Goal: Go to known website: Access a specific website the user already knows

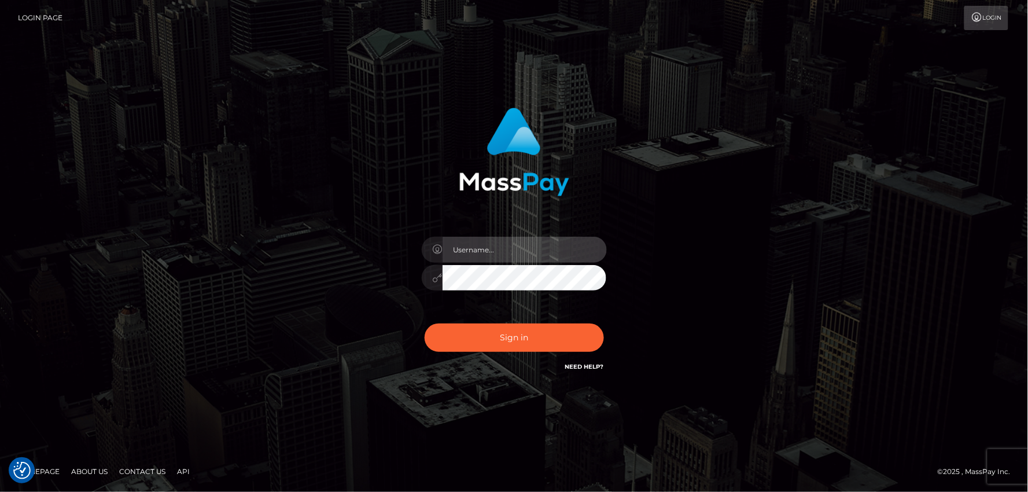
click at [470, 257] on input "text" at bounding box center [525, 250] width 164 height 26
type input "mdemassi"
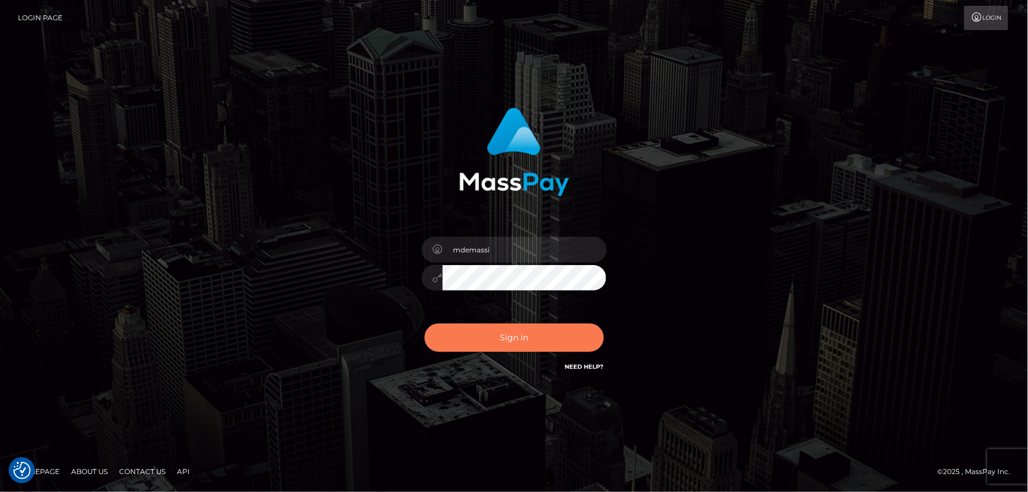
click at [478, 334] on button "Sign in" at bounding box center [514, 337] width 179 height 28
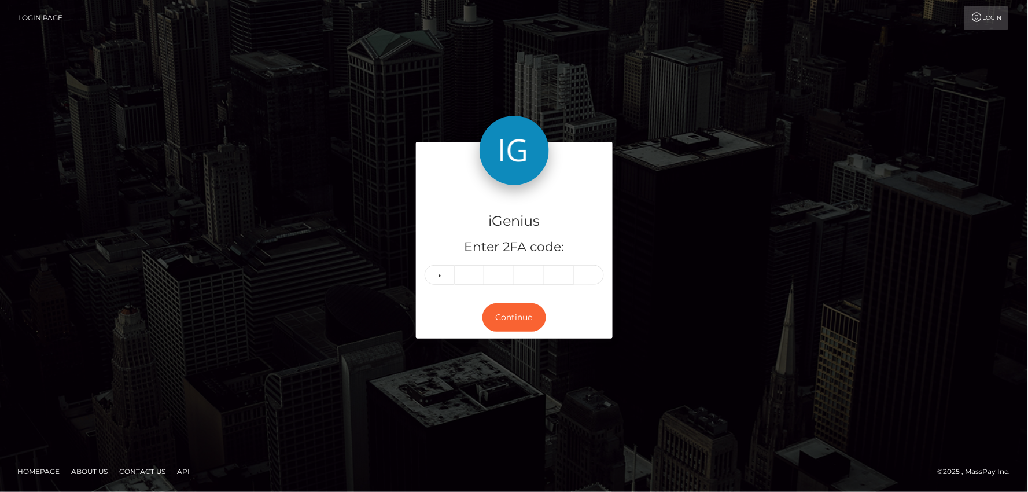
type input "5"
type input "2"
type input "9"
type input "5"
type input "4"
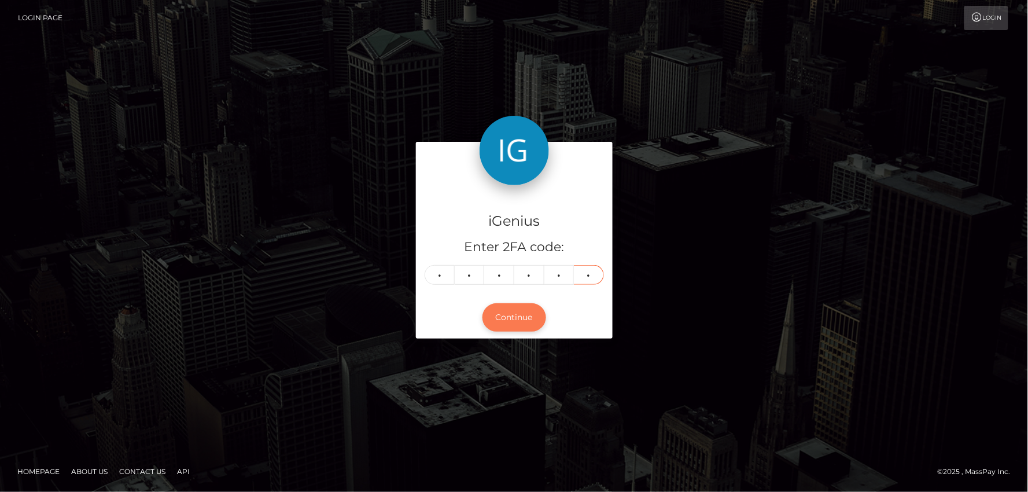
type input "0"
click at [515, 318] on button "Continue" at bounding box center [515, 317] width 64 height 28
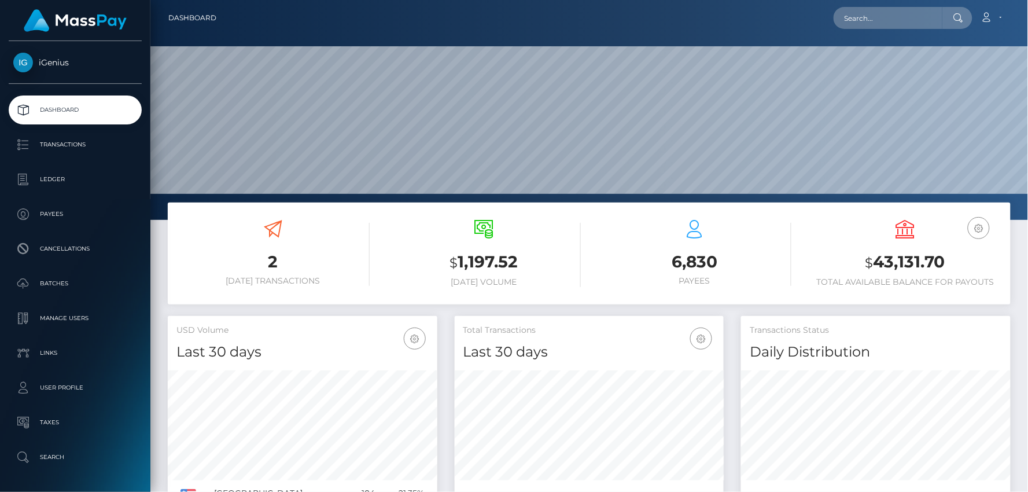
scroll to position [205, 270]
